Goal: Find specific page/section: Find specific page/section

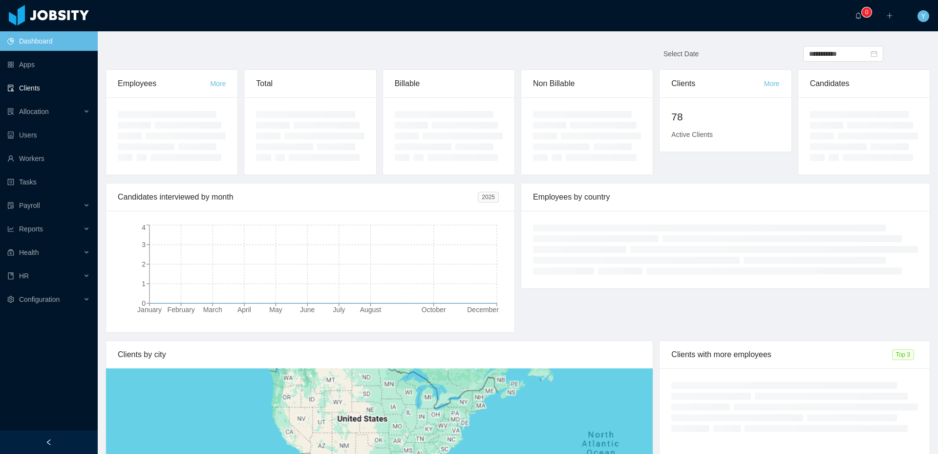
click at [34, 95] on link "Clients" at bounding box center [48, 88] width 83 height 20
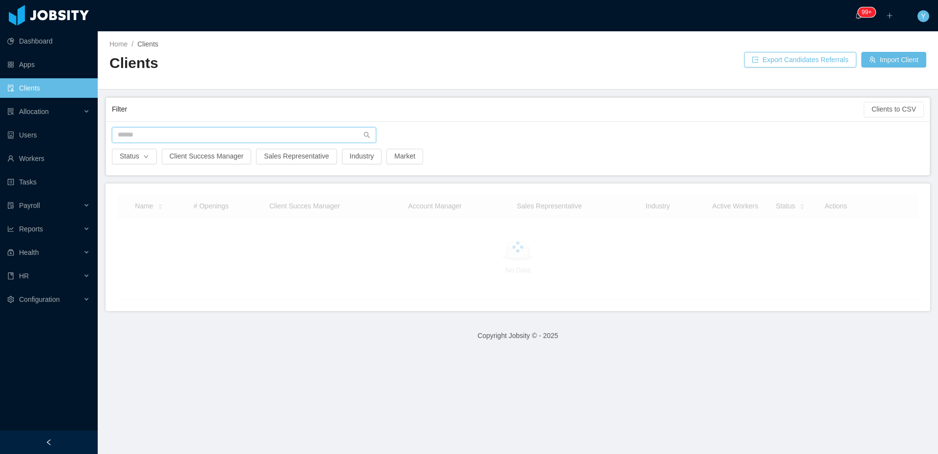
click at [214, 138] on input "text" at bounding box center [244, 135] width 264 height 16
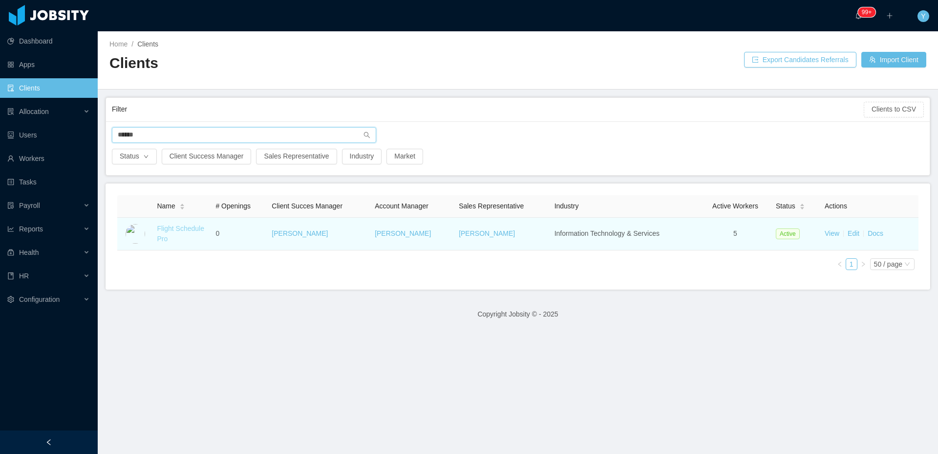
type input "******"
click at [196, 229] on link "Flight Schedule Pro" at bounding box center [180, 233] width 47 height 18
